Goal: Task Accomplishment & Management: Manage account settings

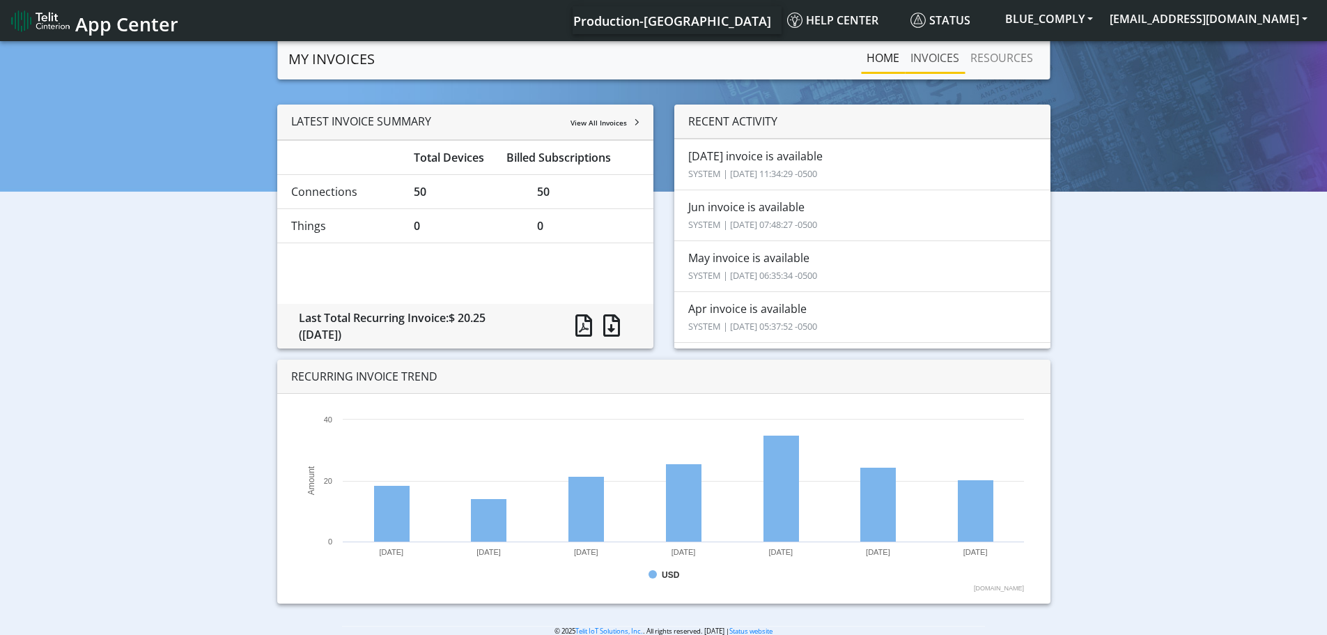
click at [938, 47] on link "INVOICES" at bounding box center [935, 58] width 60 height 28
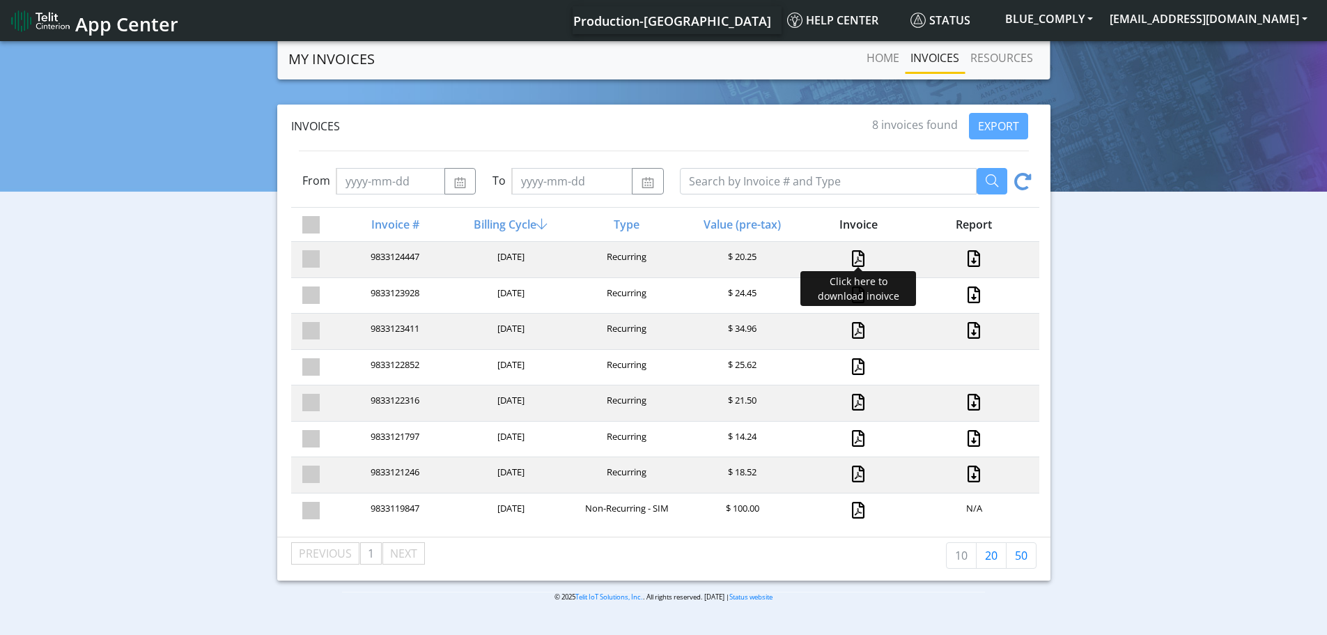
click at [852, 254] on link at bounding box center [858, 258] width 13 height 17
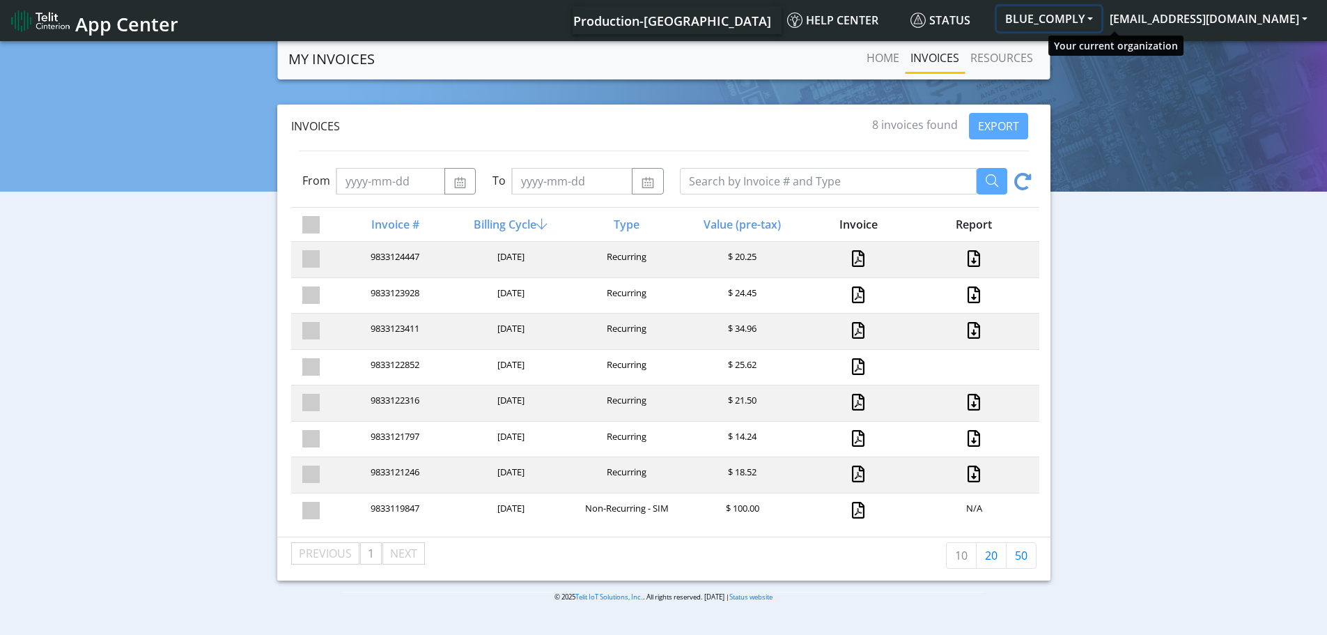
click at [1099, 14] on button "BLUE_COMPLY" at bounding box center [1049, 18] width 104 height 25
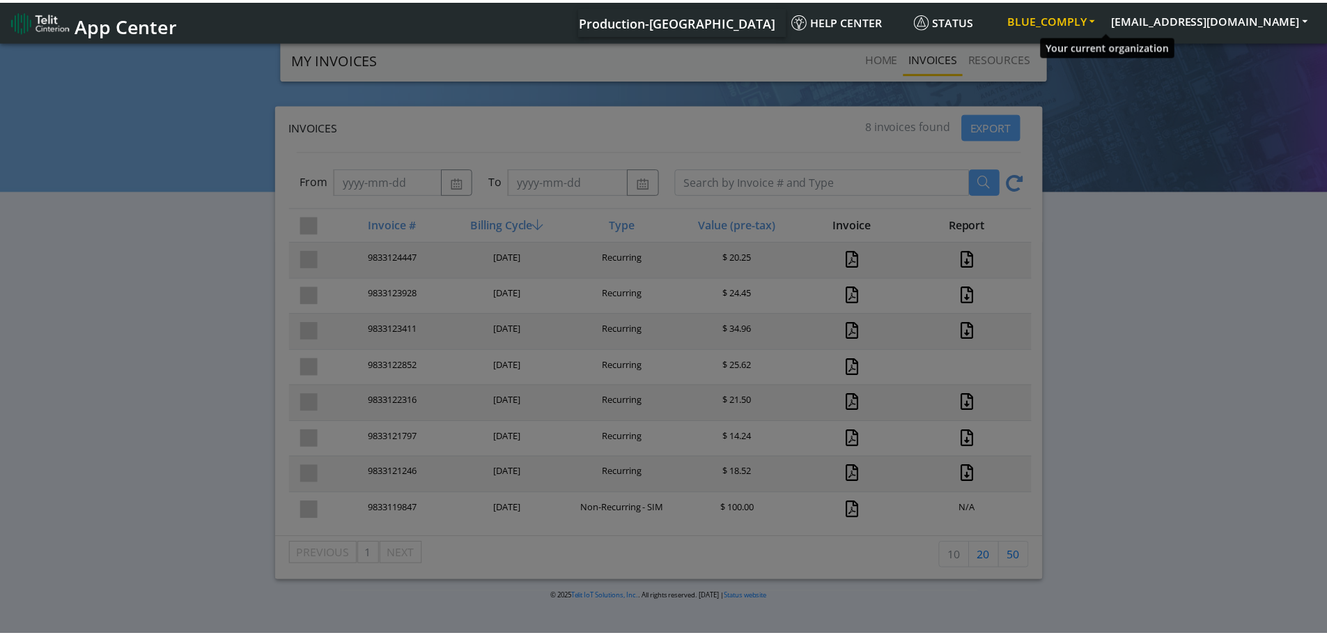
scroll to position [5, 0]
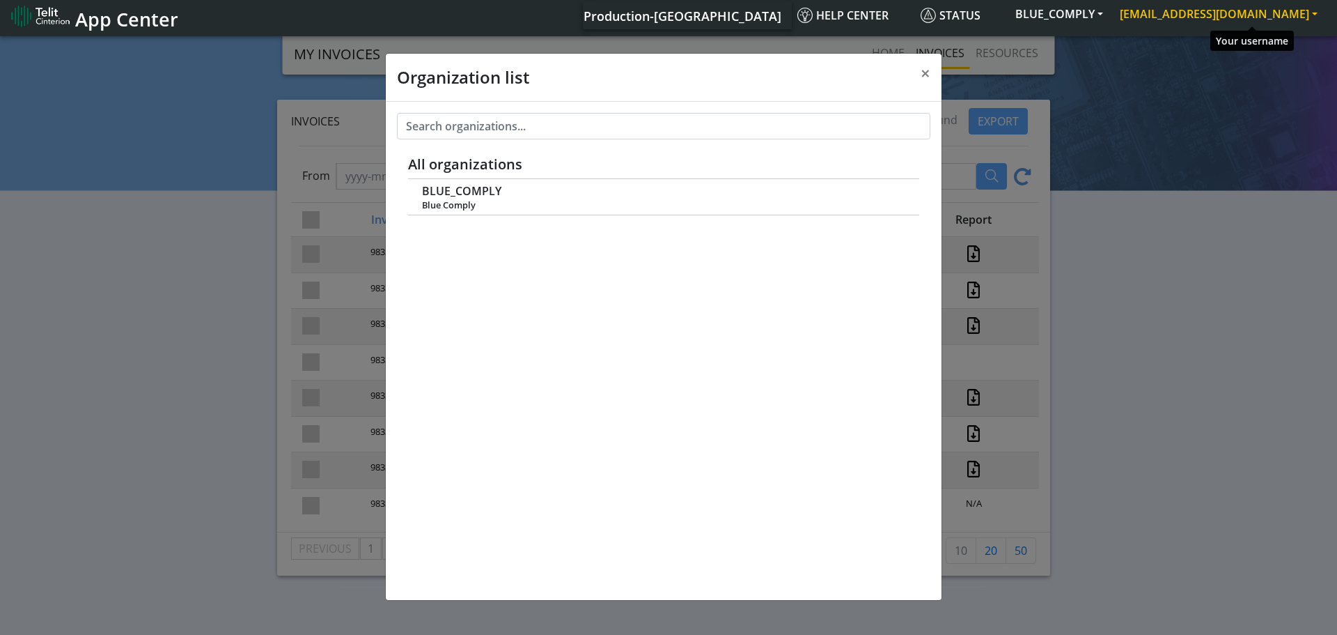
click at [1223, 17] on button "[EMAIL_ADDRESS][DOMAIN_NAME]" at bounding box center [1219, 13] width 215 height 25
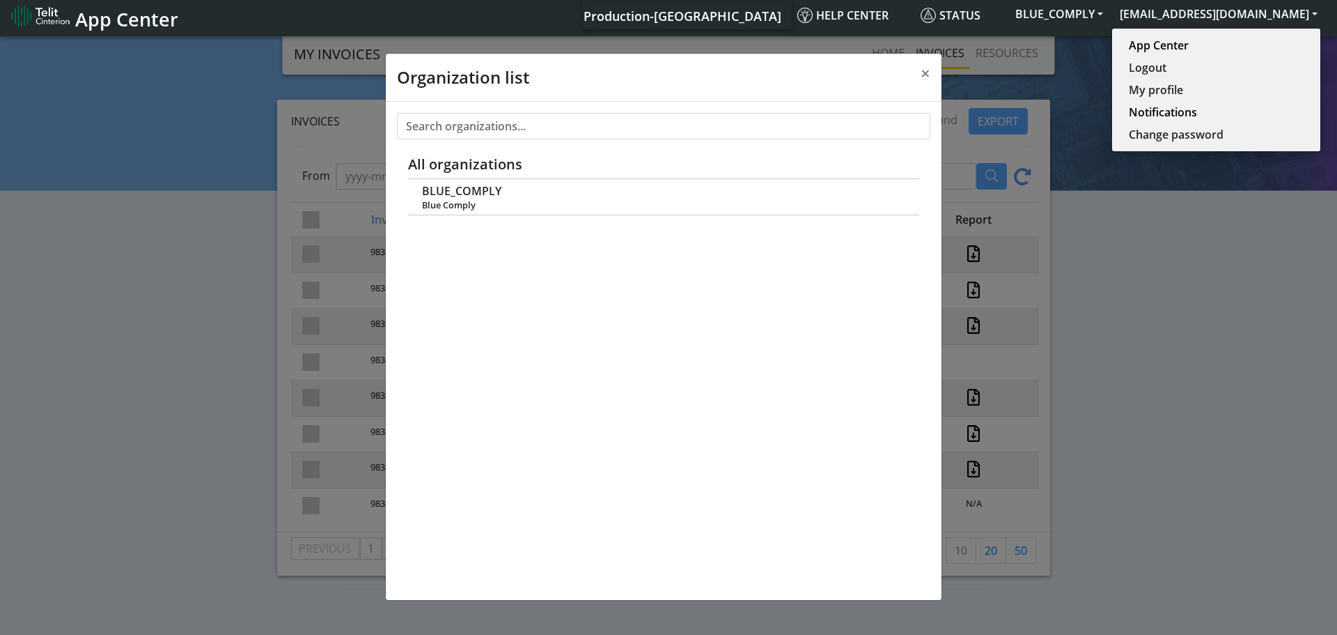
click at [1224, 242] on div "Organization list × All organizations BLUE_COMPLY Blue Comply" at bounding box center [668, 333] width 1337 height 601
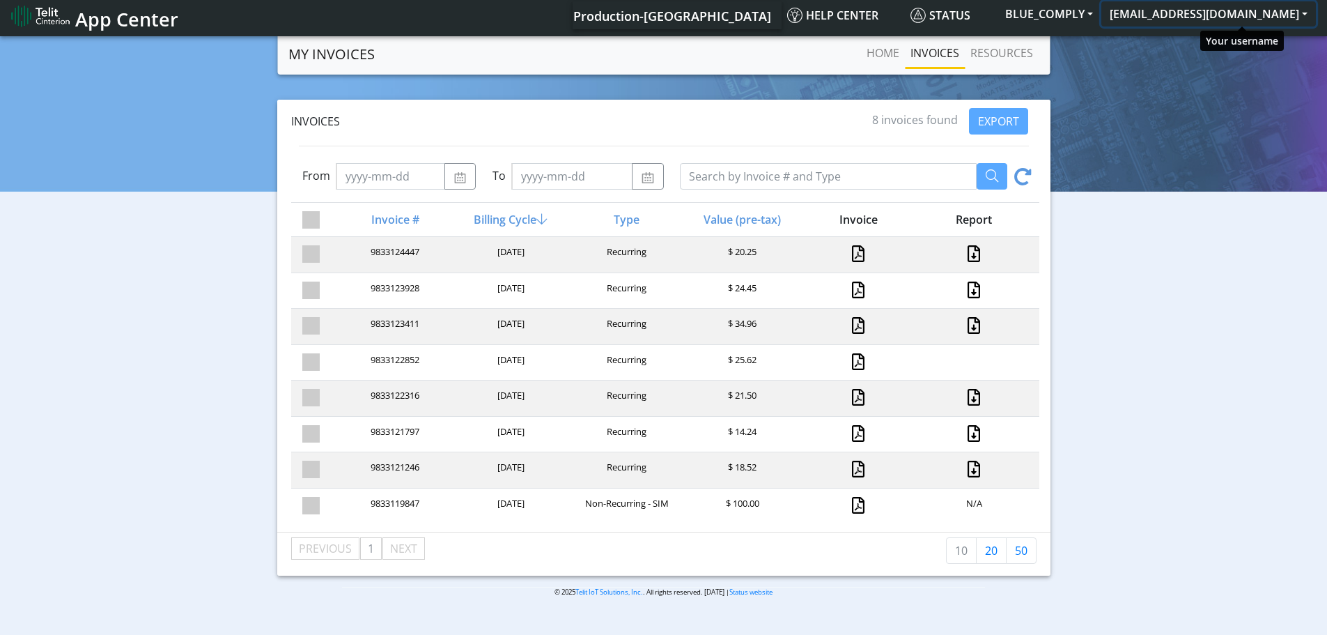
click at [1262, 13] on button "[EMAIL_ADDRESS][DOMAIN_NAME]" at bounding box center [1208, 13] width 215 height 25
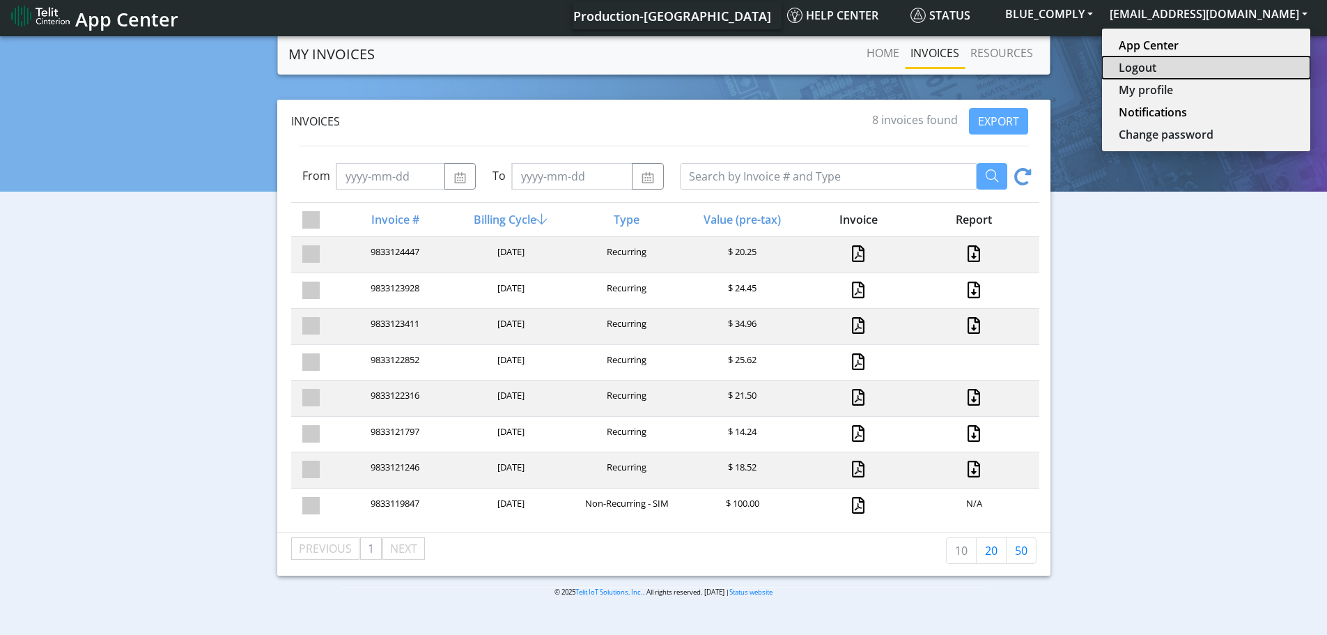
click at [1213, 70] on button "Logout" at bounding box center [1206, 67] width 208 height 22
